Goal: Complete application form

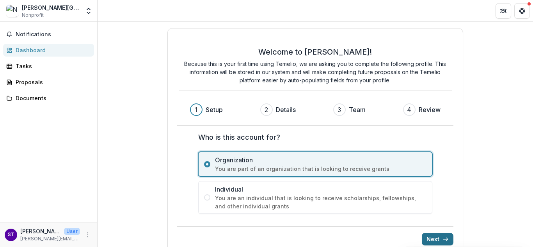
click at [436, 236] on button "Next" at bounding box center [438, 239] width 32 height 12
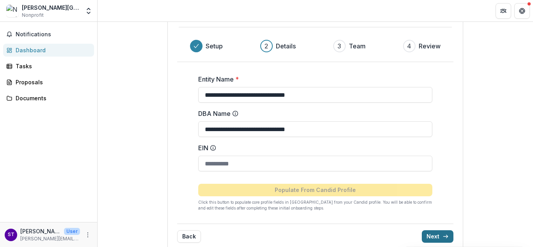
scroll to position [75, 0]
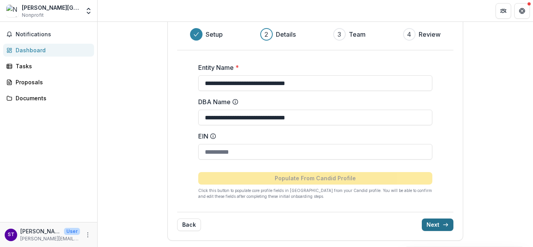
click at [443, 220] on button "Next" at bounding box center [438, 224] width 32 height 12
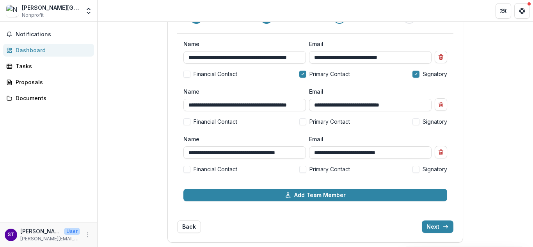
scroll to position [86, 0]
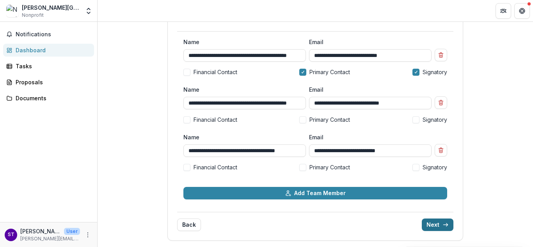
click at [434, 221] on button "Next" at bounding box center [438, 224] width 32 height 12
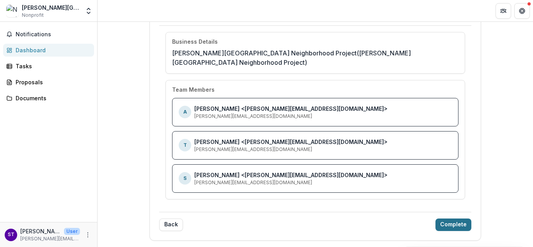
scroll to position [74, 0]
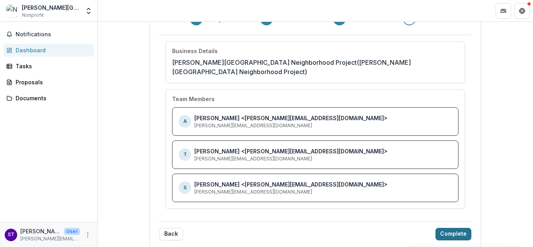
click at [435, 228] on button "Complete" at bounding box center [453, 234] width 36 height 12
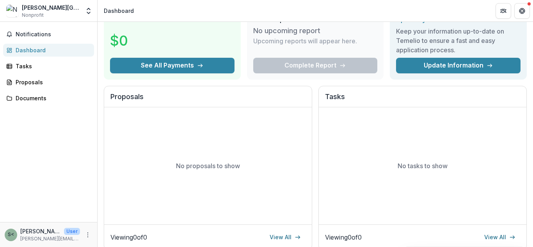
scroll to position [0, 0]
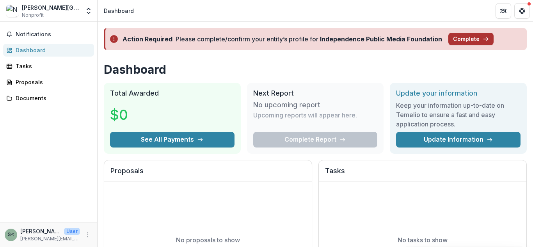
click at [462, 35] on button "Complete" at bounding box center [470, 39] width 45 height 12
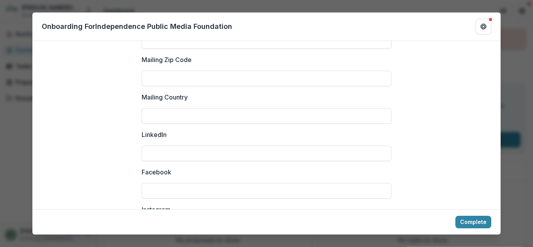
scroll to position [1138, 0]
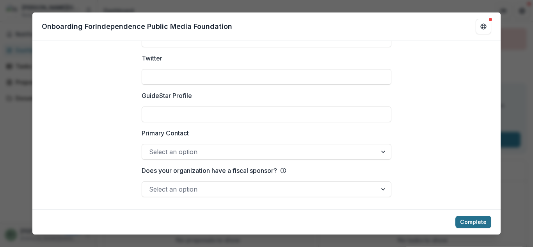
click at [480, 219] on button "Complete" at bounding box center [473, 222] width 36 height 12
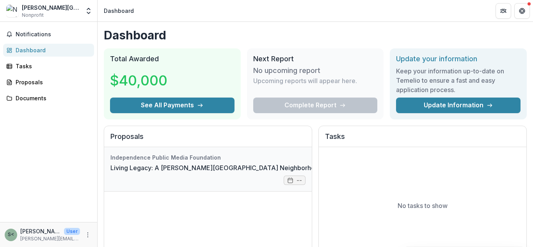
click at [188, 163] on link "Living Legacy: A [PERSON_NAME][GEOGRAPHIC_DATA] Neighborhood Project Digital Ar…" at bounding box center [249, 167] width 279 height 9
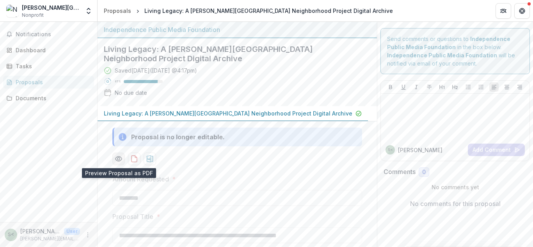
click at [118, 159] on icon "Preview 63d5d8da-ecfb-495a-8fbb-a45e2255e57d-0.pdf" at bounding box center [119, 159] width 8 height 8
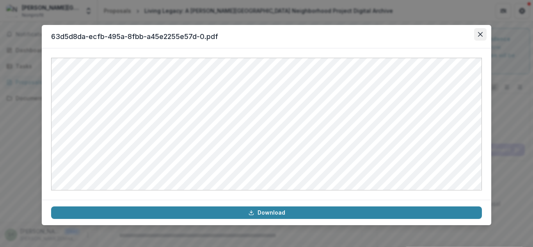
click at [482, 32] on icon "Close" at bounding box center [480, 34] width 5 height 5
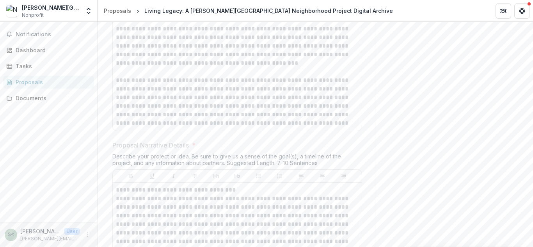
scroll to position [1224, 0]
click at [37, 96] on div "Documents" at bounding box center [52, 98] width 72 height 8
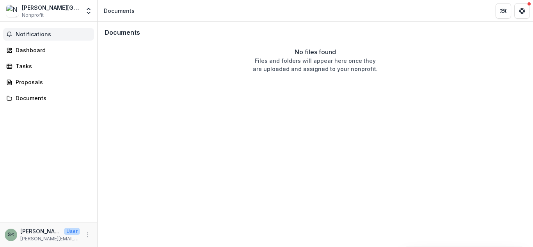
click at [48, 31] on span "Notifications" at bounding box center [53, 34] width 75 height 7
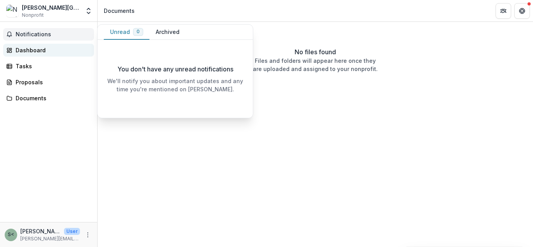
click at [46, 50] on div "Dashboard" at bounding box center [52, 50] width 72 height 8
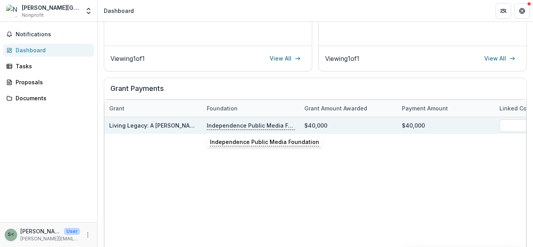
click at [268, 121] on p "Independence Public Media Foundation" at bounding box center [251, 125] width 88 height 9
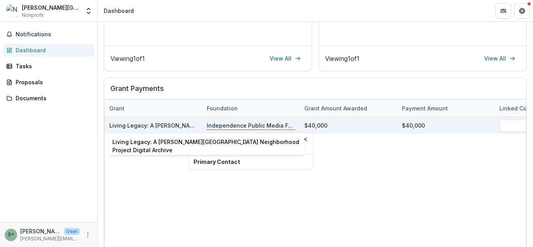
click at [160, 123] on link "Living Legacy: A [PERSON_NAME][GEOGRAPHIC_DATA] Neighborhood Project Digital Ar…" at bounding box center [233, 125] width 249 height 7
